Goal: Information Seeking & Learning: Learn about a topic

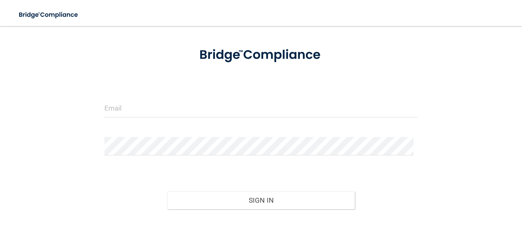
scroll to position [82, 0]
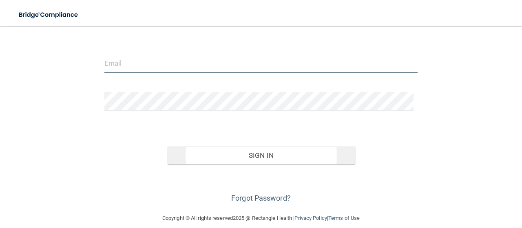
type input "[EMAIL_ADDRESS][DOMAIN_NAME]"
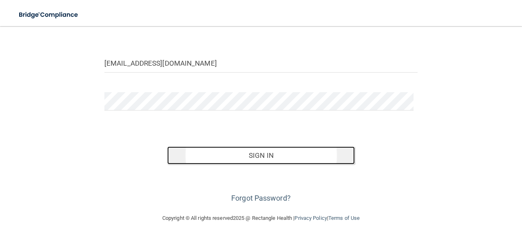
click at [260, 159] on button "Sign In" at bounding box center [261, 155] width 188 height 18
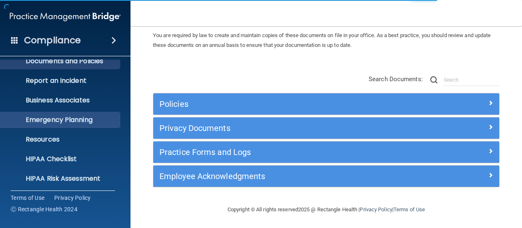
scroll to position [110, 0]
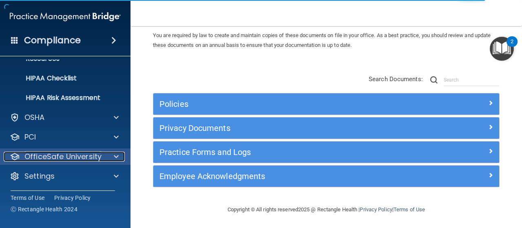
click at [116, 157] on span at bounding box center [116, 157] width 5 height 10
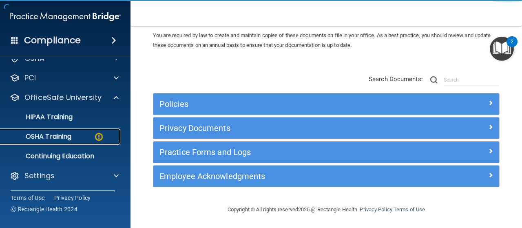
click at [52, 138] on p "OSHA Training" at bounding box center [38, 136] width 66 height 8
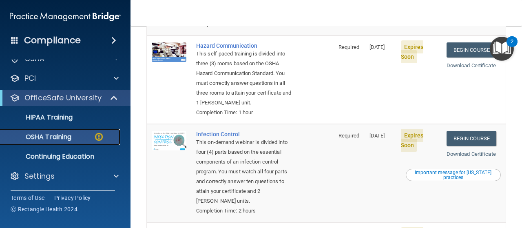
scroll to position [190, 0]
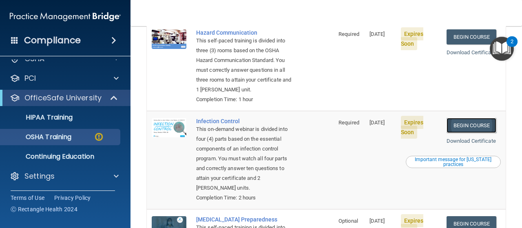
click at [466, 133] on link "Begin Course" at bounding box center [471, 125] width 50 height 15
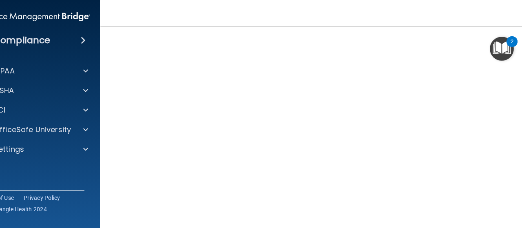
scroll to position [82, 0]
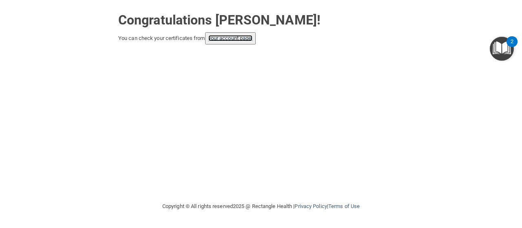
click at [243, 40] on link "your account page!" at bounding box center [230, 38] width 44 height 6
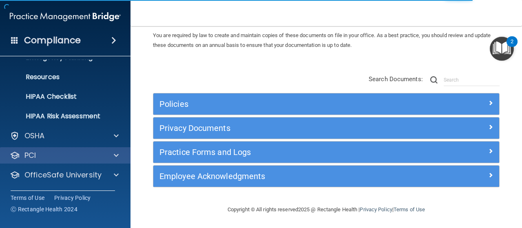
scroll to position [110, 0]
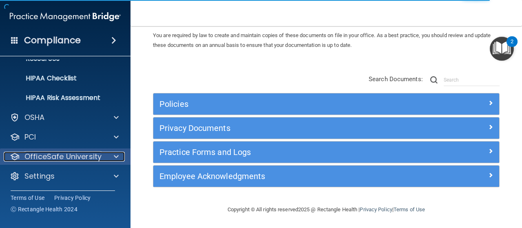
click at [97, 154] on p "OfficeSafe University" at bounding box center [62, 157] width 77 height 10
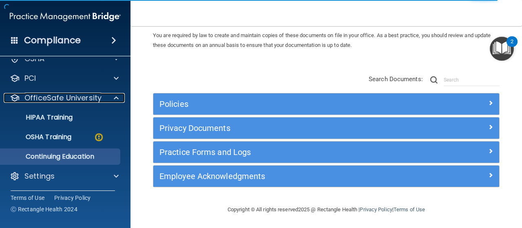
scroll to position [169, 0]
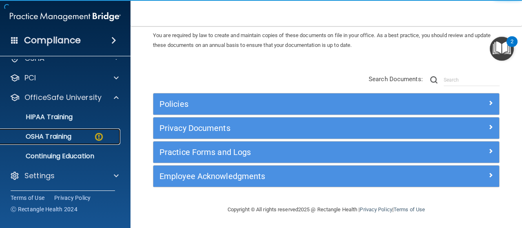
click at [76, 135] on div "OSHA Training" at bounding box center [60, 136] width 111 height 8
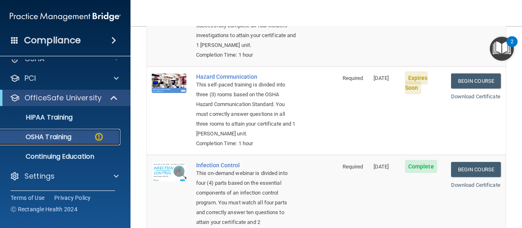
scroll to position [149, 0]
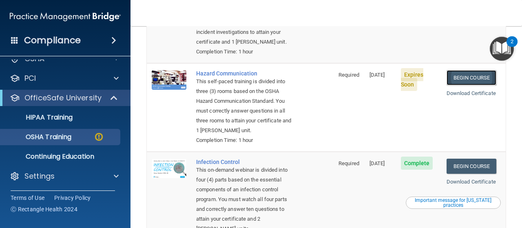
click at [466, 81] on link "Begin Course" at bounding box center [471, 77] width 50 height 15
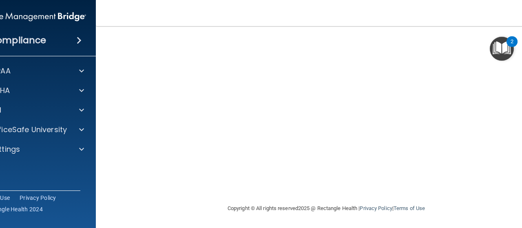
scroll to position [17, 0]
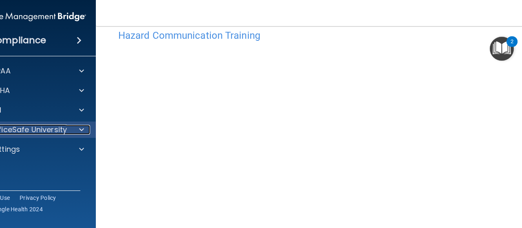
click at [73, 128] on div at bounding box center [80, 130] width 20 height 10
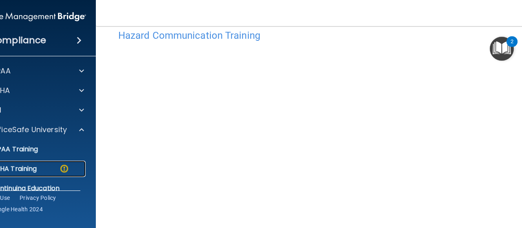
click at [39, 165] on div "OSHA Training" at bounding box center [26, 169] width 111 height 8
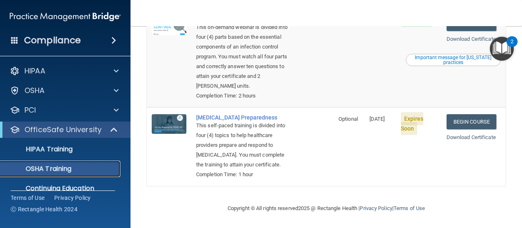
scroll to position [289, 0]
click at [459, 114] on link "Begin Course" at bounding box center [471, 121] width 50 height 15
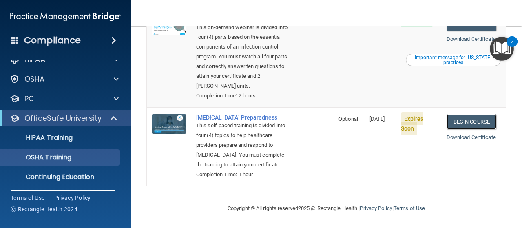
scroll to position [0, 0]
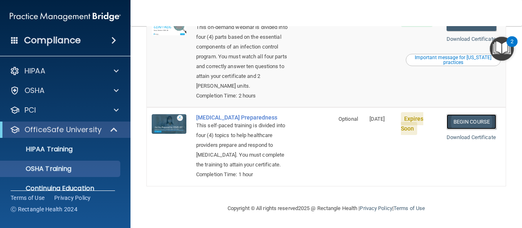
click at [466, 114] on link "Begin Course" at bounding box center [471, 121] width 50 height 15
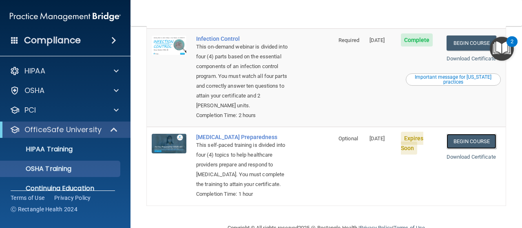
scroll to position [167, 0]
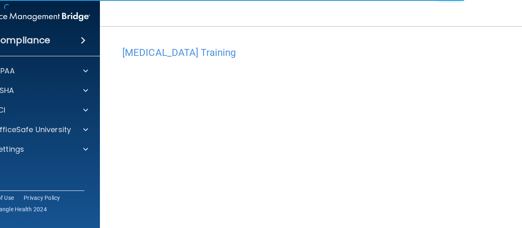
scroll to position [42, 0]
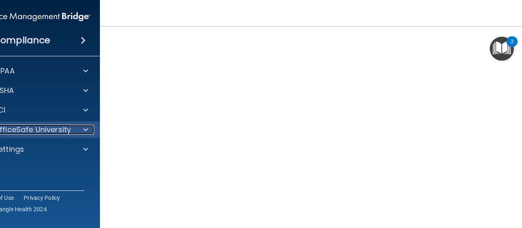
click at [79, 128] on div at bounding box center [84, 130] width 20 height 10
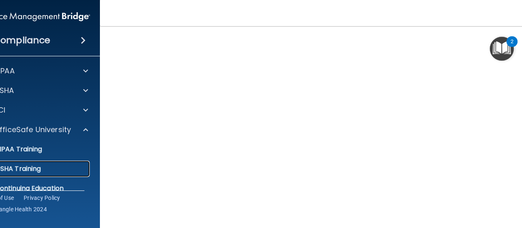
click at [42, 170] on div "OSHA Training" at bounding box center [30, 169] width 111 height 8
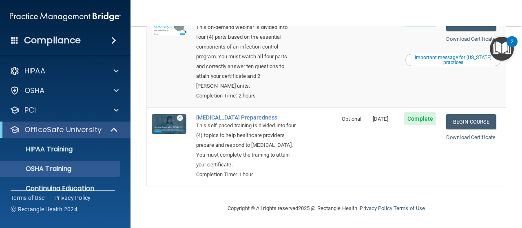
scroll to position [270, 0]
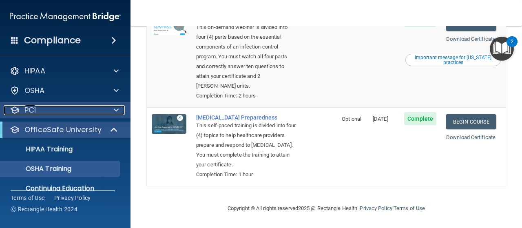
click at [108, 111] on div at bounding box center [115, 110] width 20 height 10
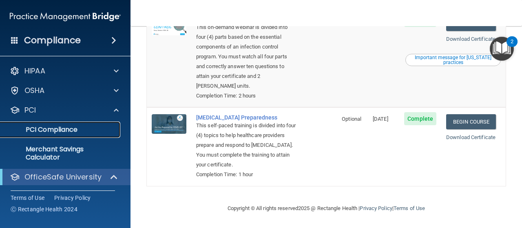
click at [73, 130] on p "PCI Compliance" at bounding box center [60, 130] width 111 height 8
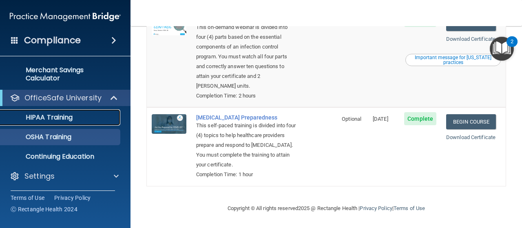
click at [89, 118] on div "HIPAA Training" at bounding box center [60, 117] width 111 height 8
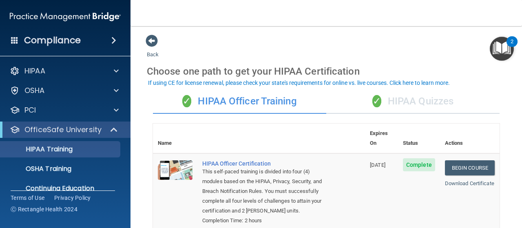
click at [402, 102] on div "✓ HIPAA Quizzes" at bounding box center [412, 101] width 173 height 24
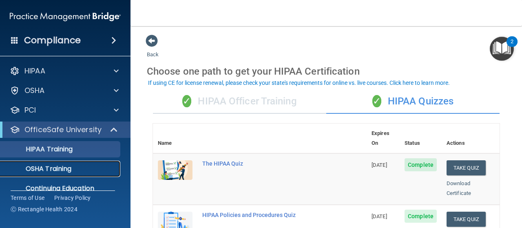
click at [61, 166] on p "OSHA Training" at bounding box center [38, 169] width 66 height 8
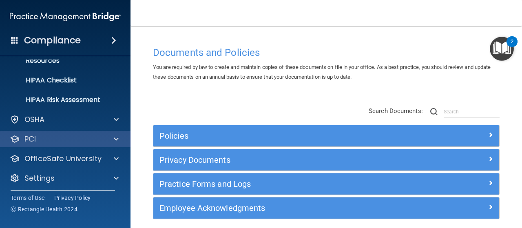
scroll to position [110, 0]
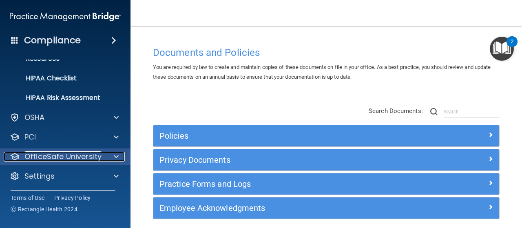
click at [82, 158] on p "OfficeSafe University" at bounding box center [62, 157] width 77 height 10
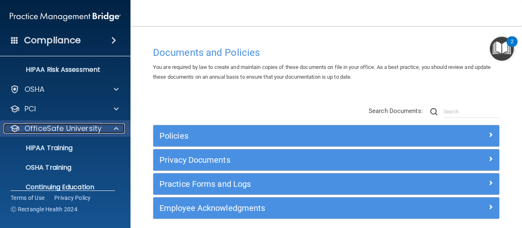
scroll to position [151, 0]
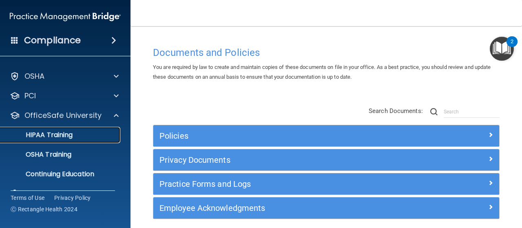
click at [65, 137] on p "HIPAA Training" at bounding box center [38, 135] width 67 height 8
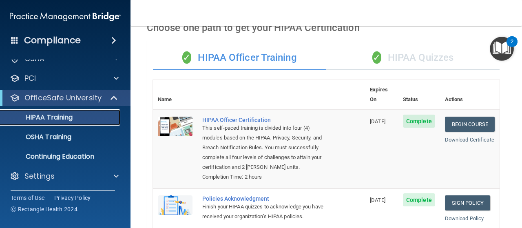
scroll to position [41, 0]
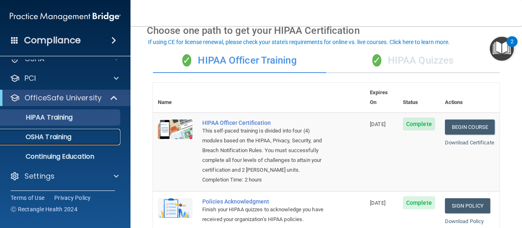
click at [63, 138] on p "OSHA Training" at bounding box center [38, 137] width 66 height 8
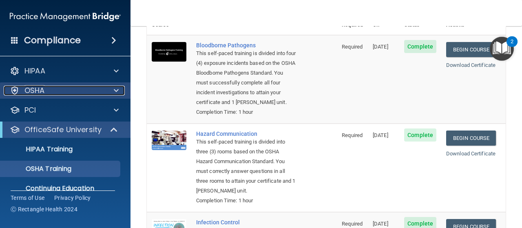
click at [116, 92] on span at bounding box center [116, 91] width 5 height 10
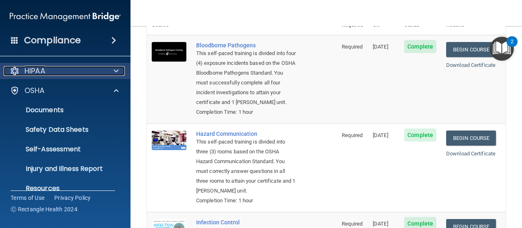
click at [109, 73] on div at bounding box center [115, 71] width 20 height 10
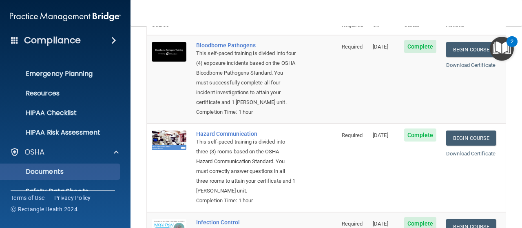
scroll to position [82, 0]
